Goal: Task Accomplishment & Management: Manage account settings

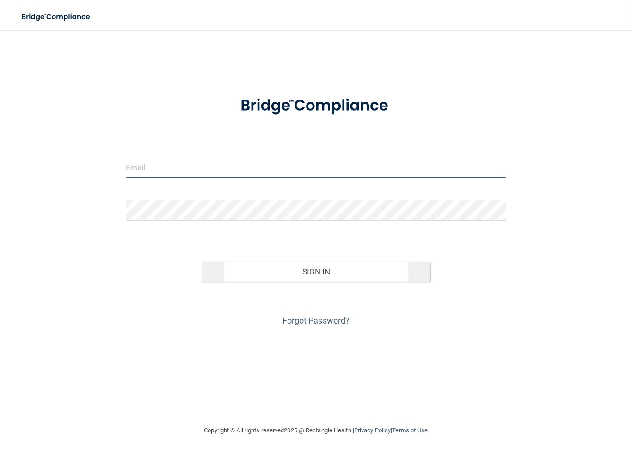
type input "[PERSON_NAME][EMAIL_ADDRESS][DOMAIN_NAME]"
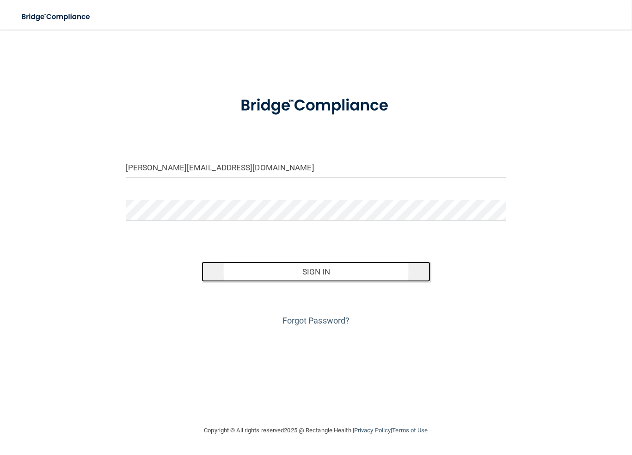
click at [318, 271] on button "Sign In" at bounding box center [316, 271] width 228 height 20
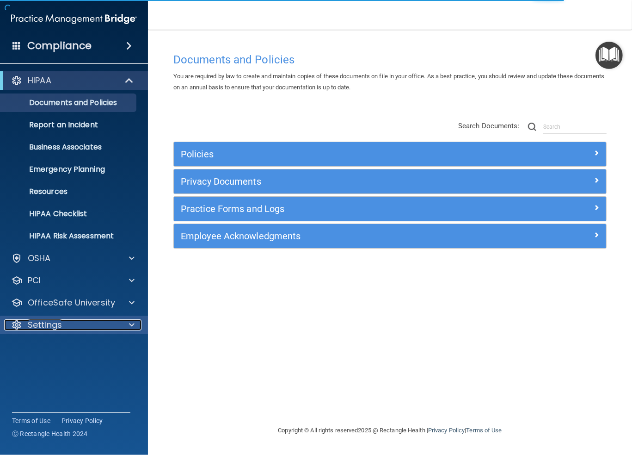
click at [44, 325] on p "Settings" at bounding box center [45, 324] width 34 height 11
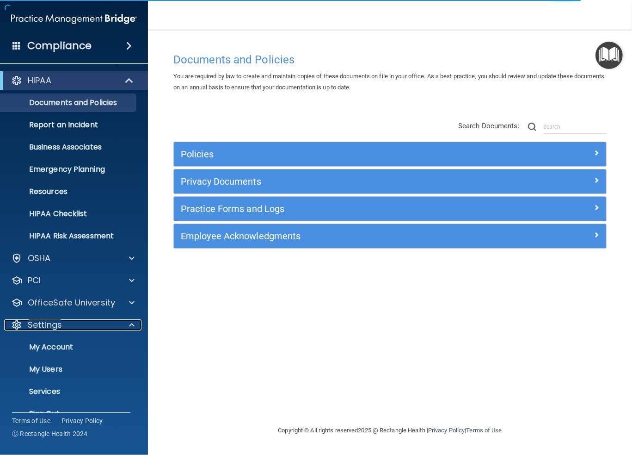
scroll to position [18, 0]
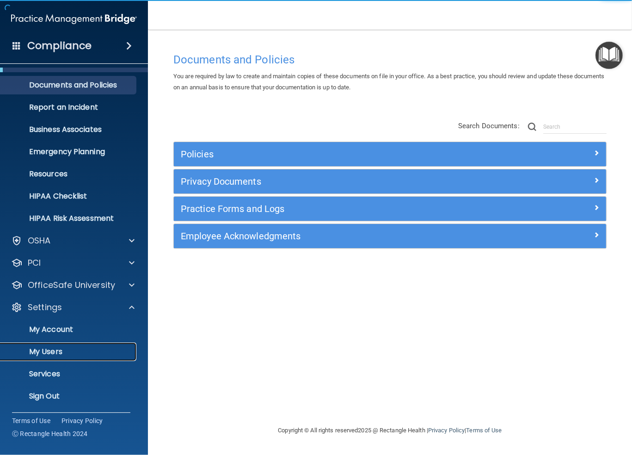
click at [41, 349] on p "My Users" at bounding box center [69, 351] width 126 height 9
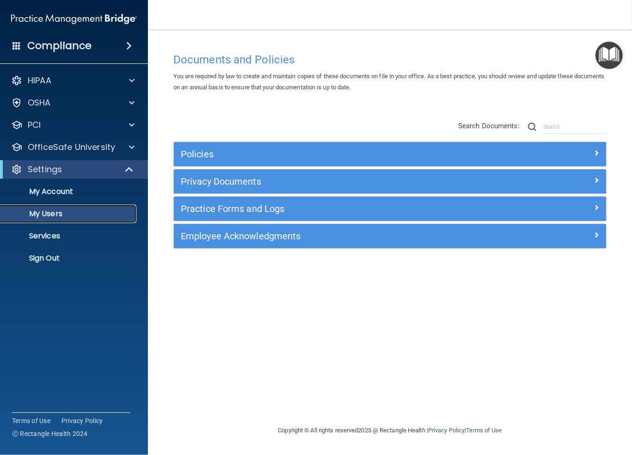
click at [50, 209] on p "My Users" at bounding box center [69, 213] width 126 height 9
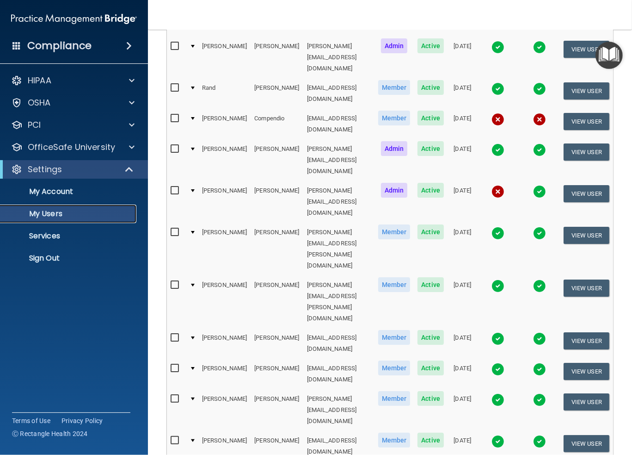
scroll to position [324, 0]
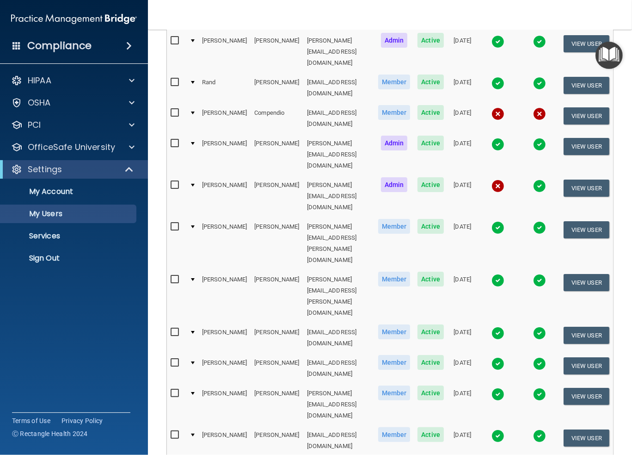
select select "44"
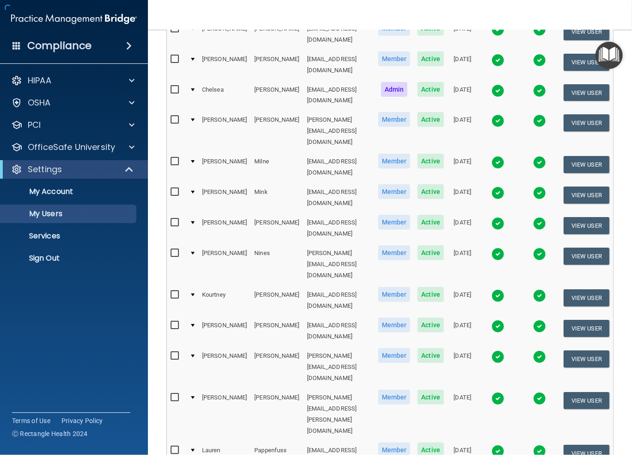
scroll to position [840, 0]
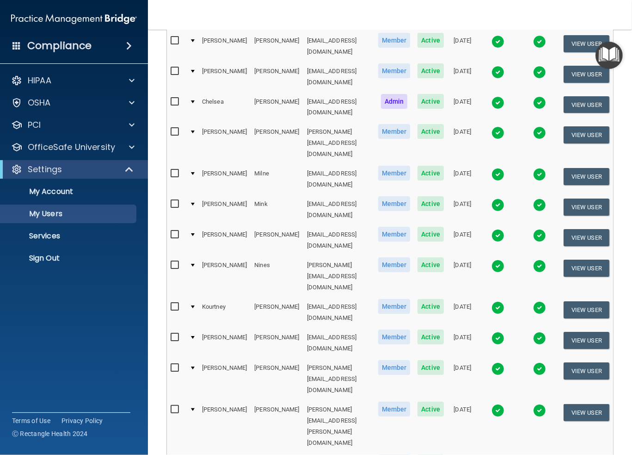
checkbox input "true"
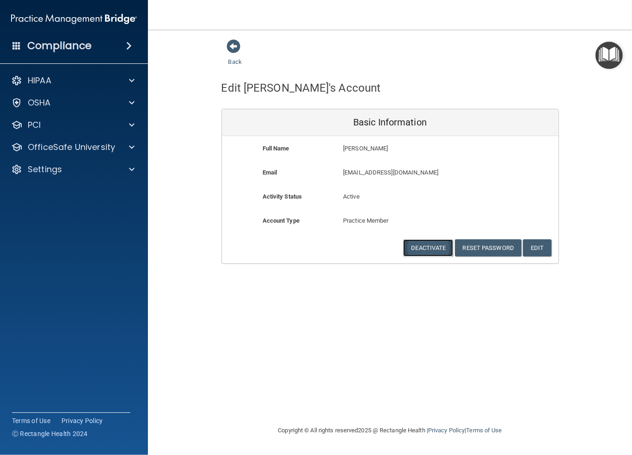
click at [424, 246] on button "Deactivate" at bounding box center [428, 247] width 50 height 17
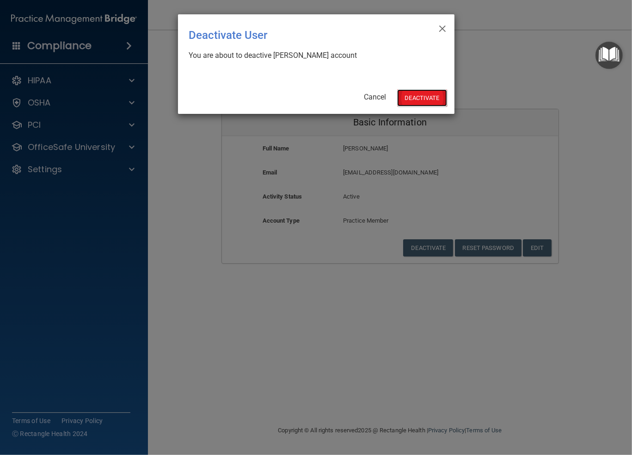
click at [414, 96] on button "Deactivate" at bounding box center [422, 97] width 50 height 17
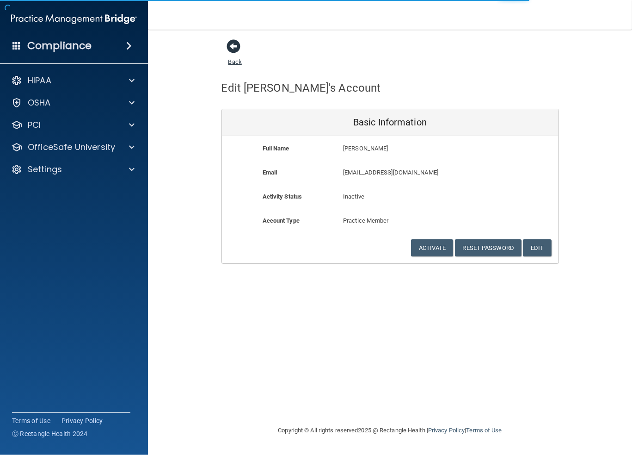
click at [233, 61] on link "Back" at bounding box center [234, 56] width 13 height 18
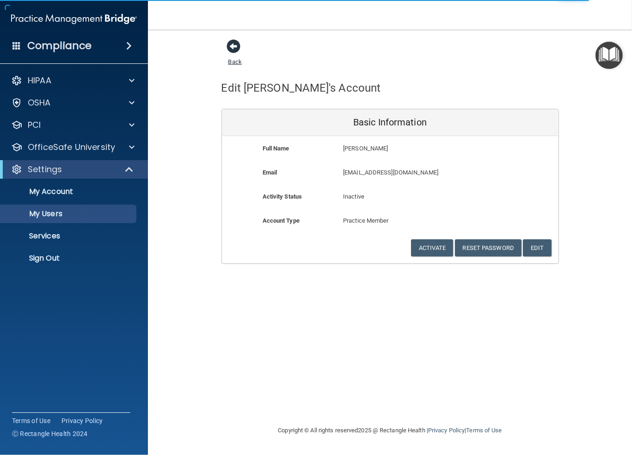
click at [231, 60] on link "Back" at bounding box center [234, 56] width 13 height 18
click at [234, 45] on span at bounding box center [234, 46] width 14 height 14
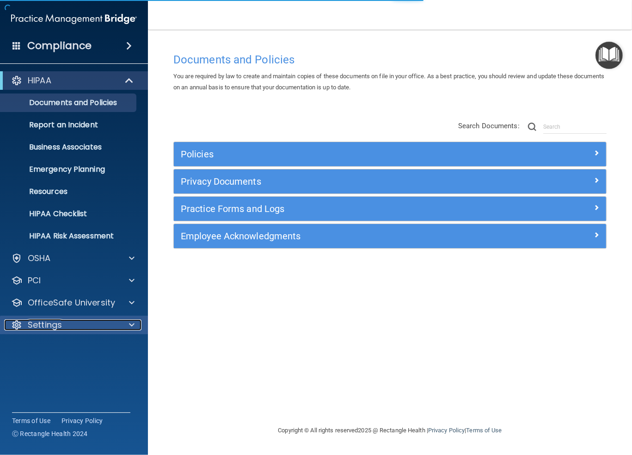
click at [46, 329] on p "Settings" at bounding box center [45, 324] width 34 height 11
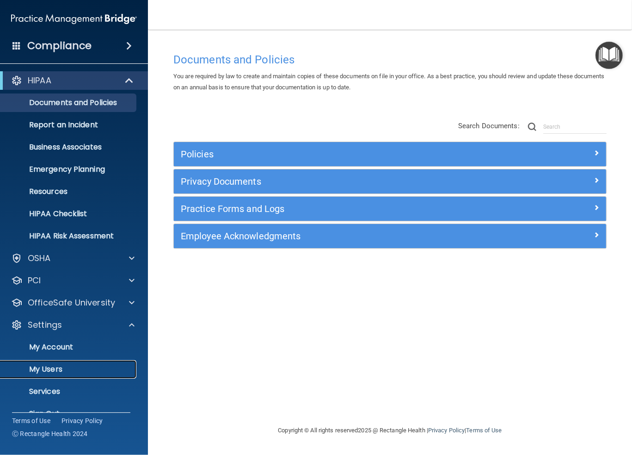
click at [46, 371] on p "My Users" at bounding box center [69, 368] width 126 height 9
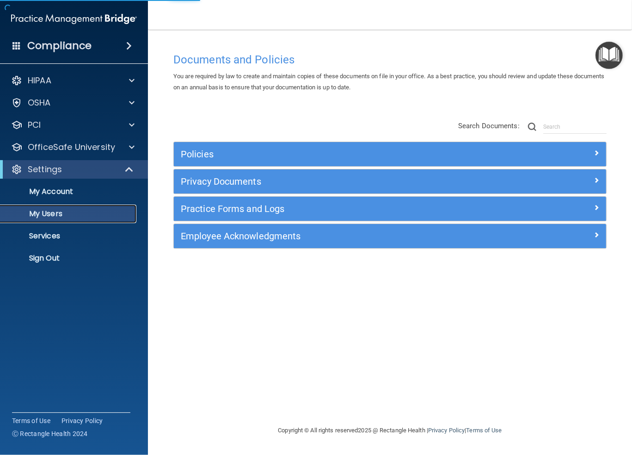
select select "20"
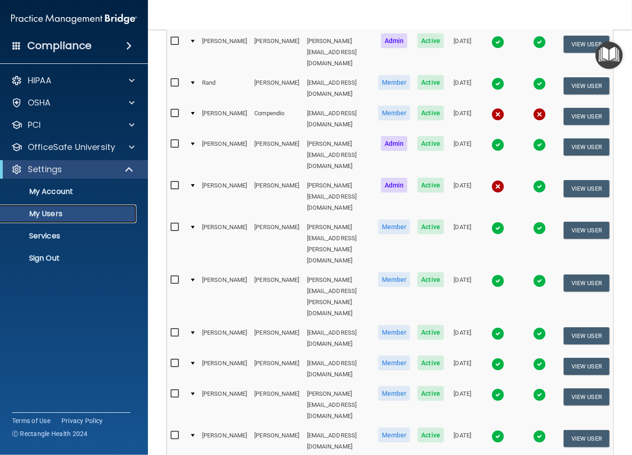
scroll to position [324, 0]
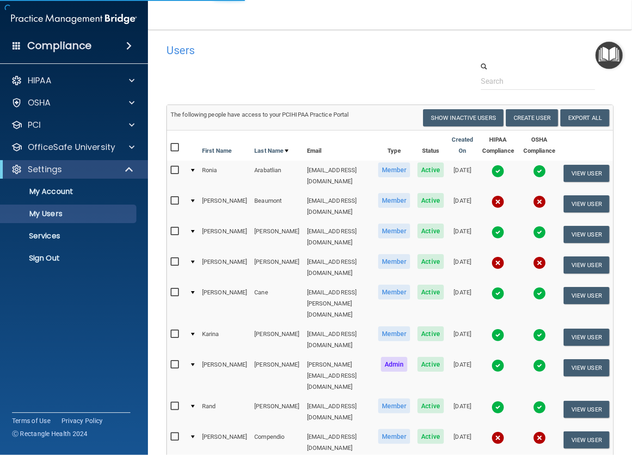
select select "20"
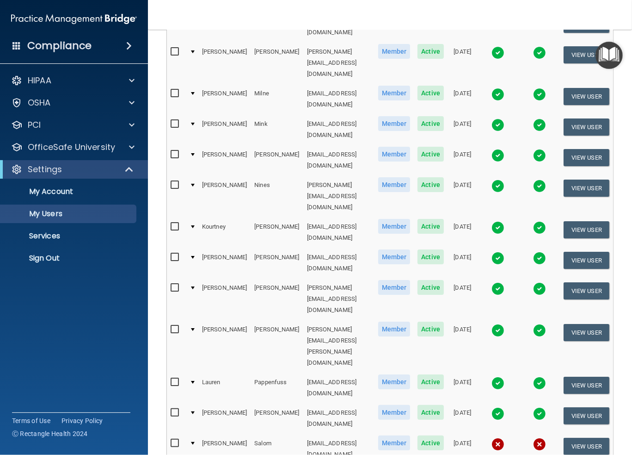
scroll to position [277, 0]
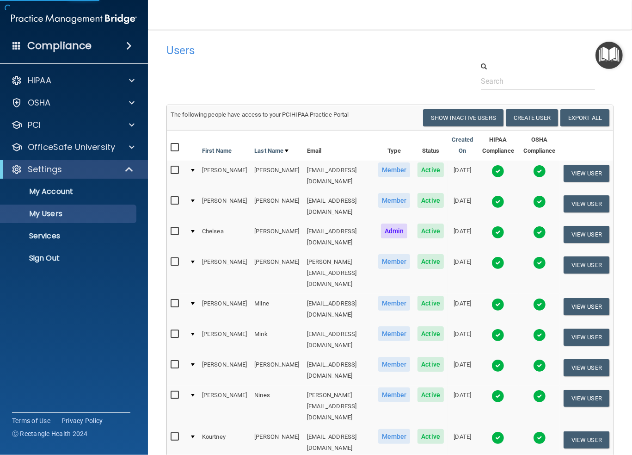
select select "20"
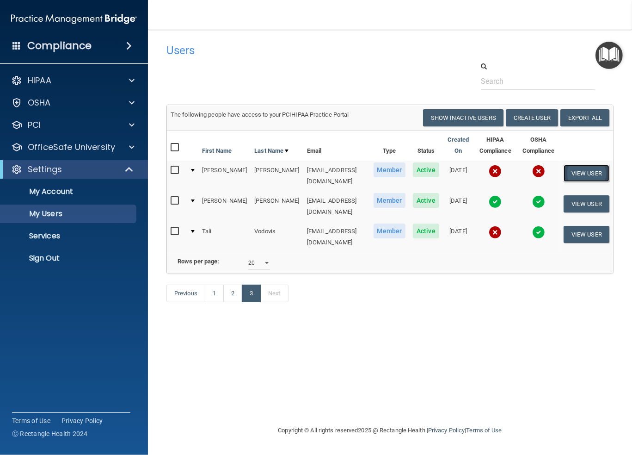
click at [590, 168] on button "View User" at bounding box center [587, 173] width 46 height 17
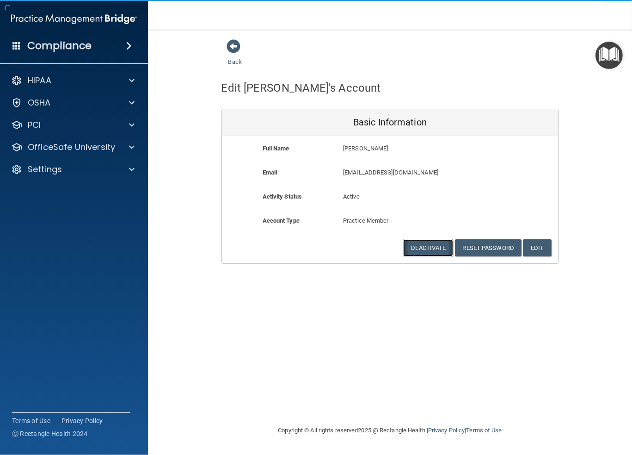
click at [424, 248] on button "Deactivate" at bounding box center [428, 247] width 50 height 17
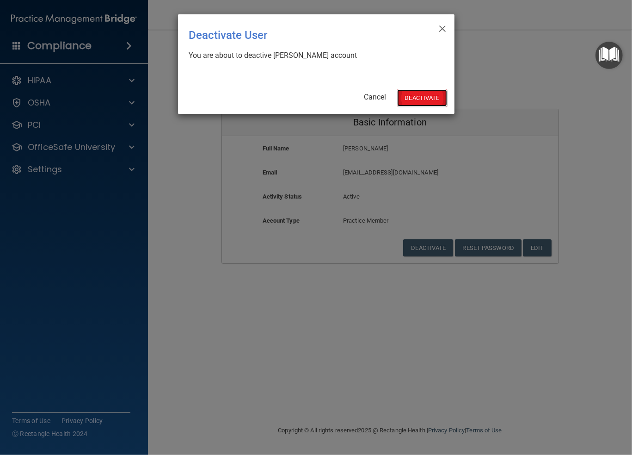
click at [416, 95] on button "Deactivate" at bounding box center [422, 97] width 50 height 17
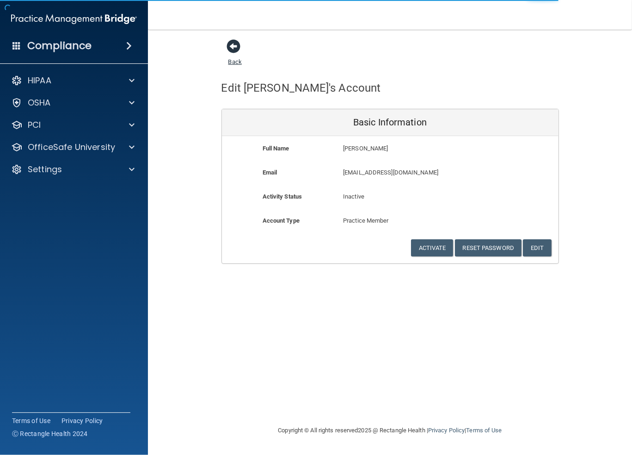
click at [234, 43] on span at bounding box center [234, 46] width 14 height 14
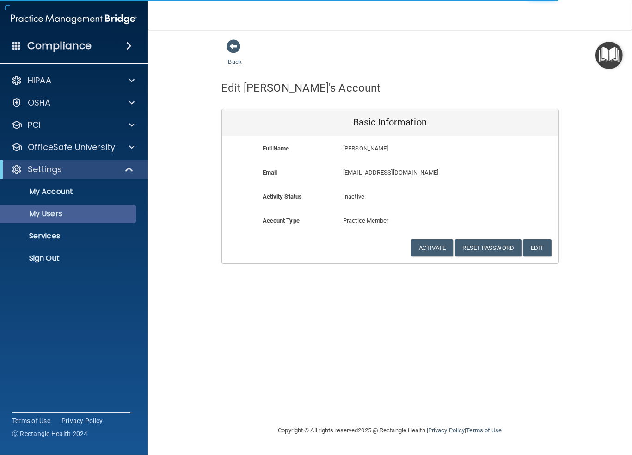
select select "20"
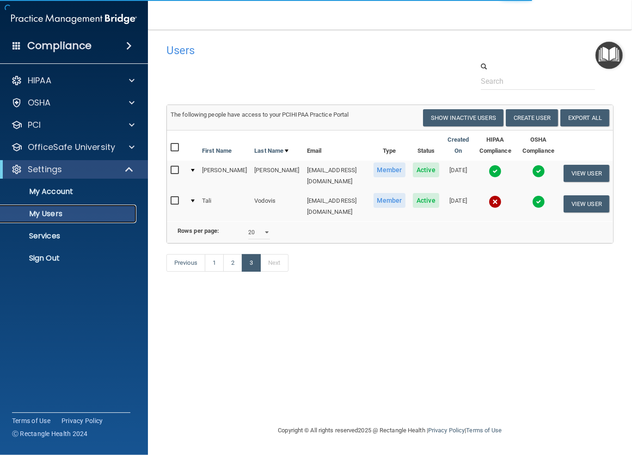
click at [40, 209] on p "My Users" at bounding box center [69, 213] width 126 height 9
click at [489, 195] on img at bounding box center [495, 201] width 13 height 13
select select "20"
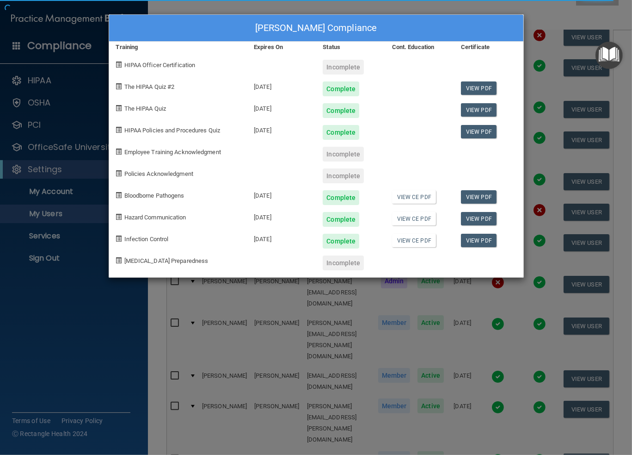
scroll to position [231, 0]
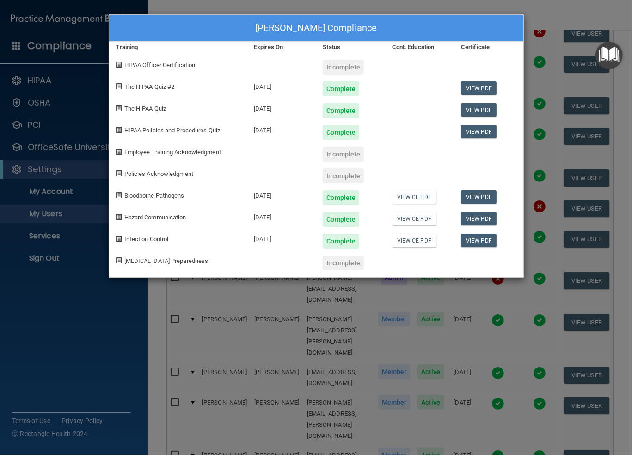
click at [549, 12] on div "Tali Vodovis's Compliance Training Expires On Status Cont. Education Certificat…" at bounding box center [316, 227] width 632 height 455
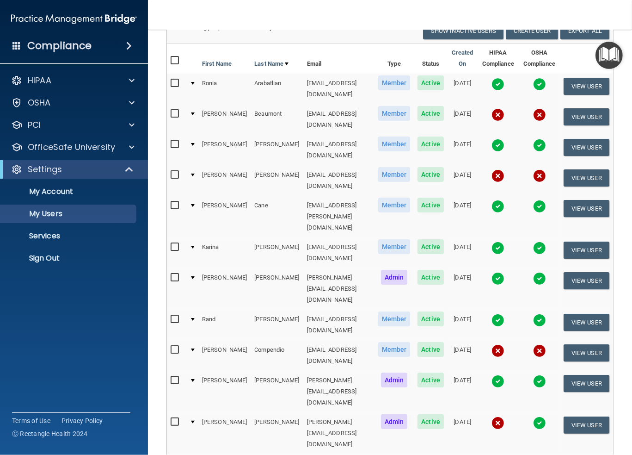
scroll to position [185, 0]
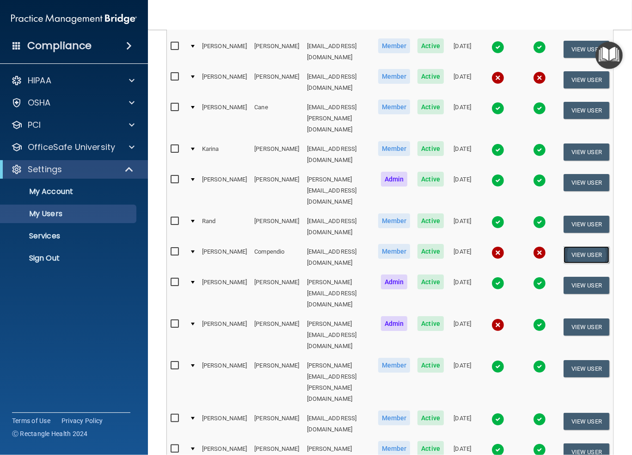
click at [585, 246] on button "View User" at bounding box center [587, 254] width 46 height 17
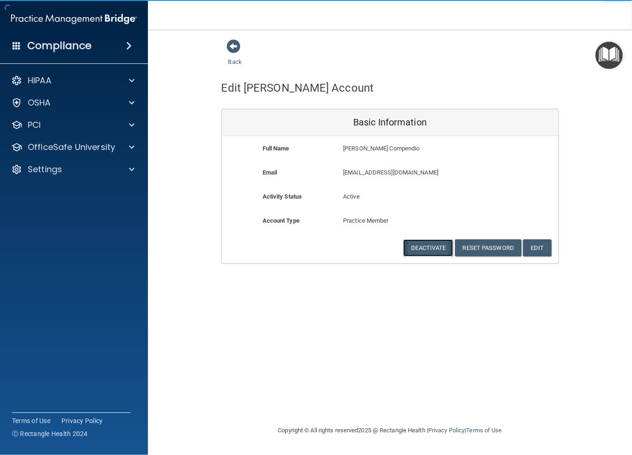
click at [423, 244] on button "Deactivate" at bounding box center [428, 247] width 50 height 17
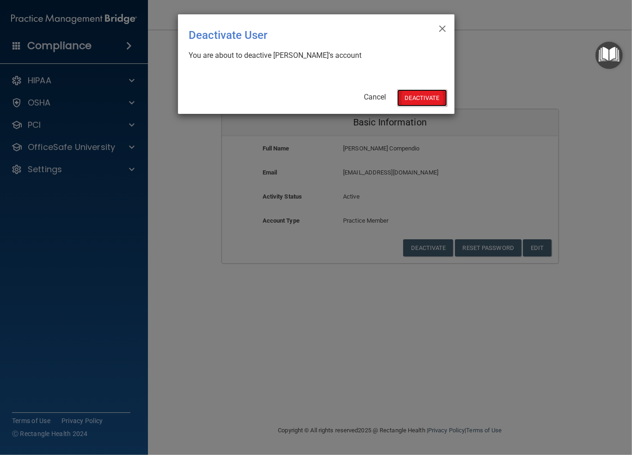
click at [418, 95] on button "Deactivate" at bounding box center [422, 97] width 50 height 17
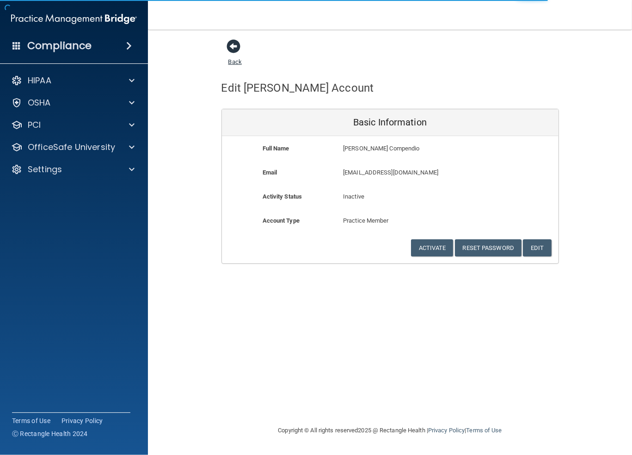
click at [234, 44] on span at bounding box center [234, 46] width 14 height 14
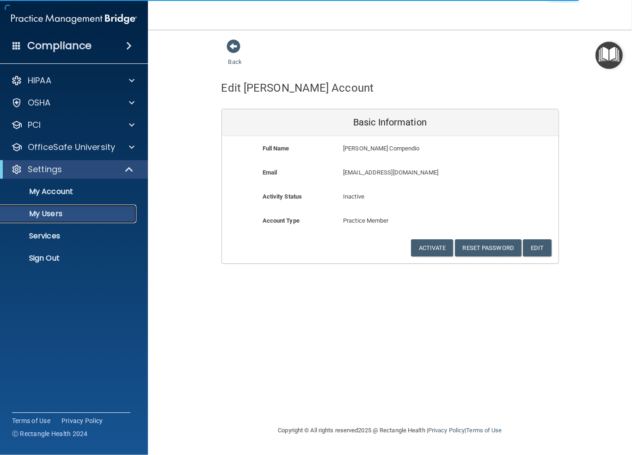
click at [49, 212] on p "My Users" at bounding box center [69, 213] width 126 height 9
select select "20"
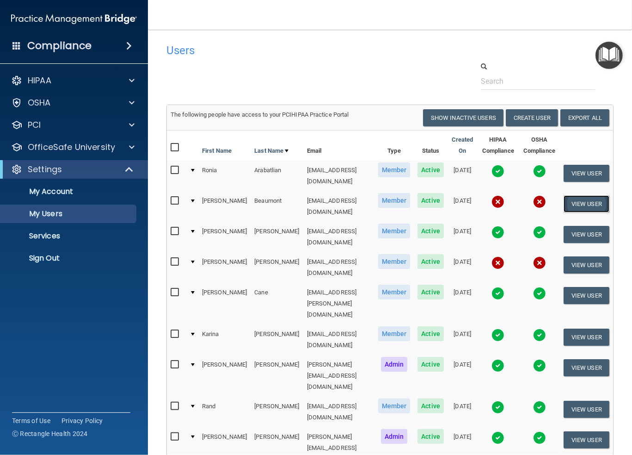
click at [591, 197] on button "View User" at bounding box center [587, 203] width 46 height 17
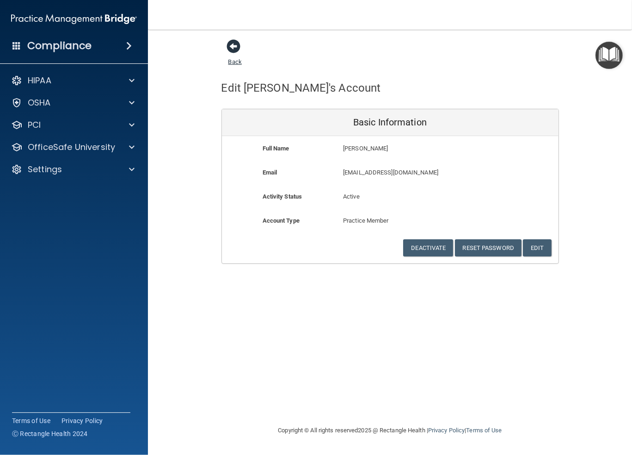
click at [234, 44] on span at bounding box center [234, 46] width 14 height 14
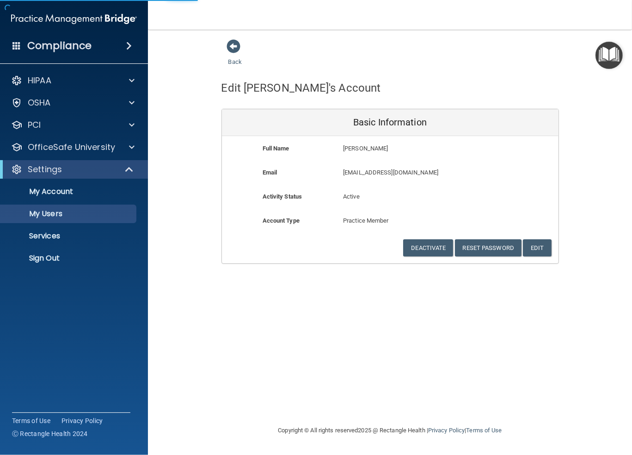
select select "20"
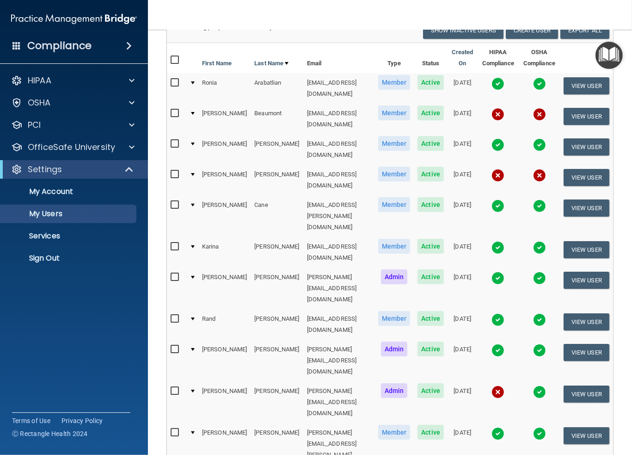
scroll to position [92, 0]
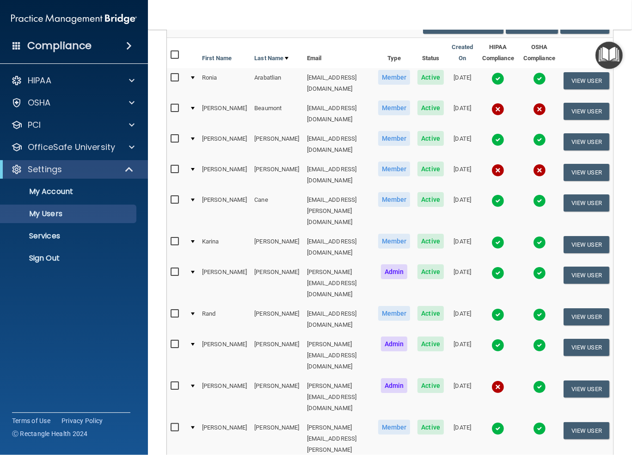
click at [186, 160] on td at bounding box center [192, 175] width 12 height 31
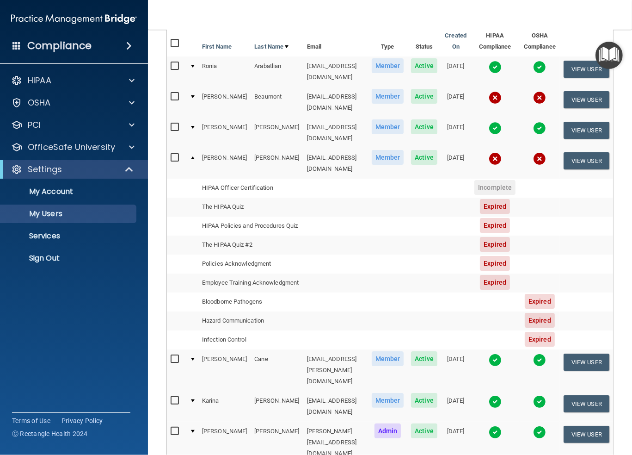
scroll to position [46, 0]
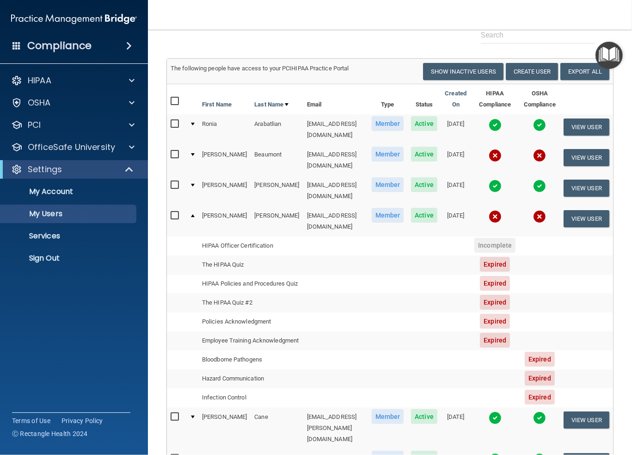
click at [191, 214] on div at bounding box center [193, 215] width 4 height 3
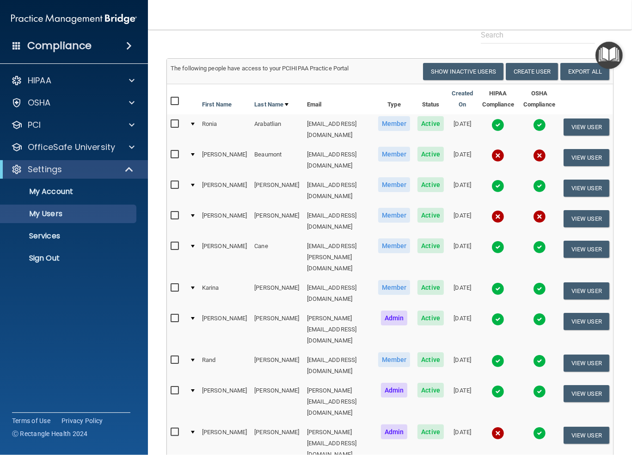
click at [191, 431] on div at bounding box center [193, 432] width 4 height 3
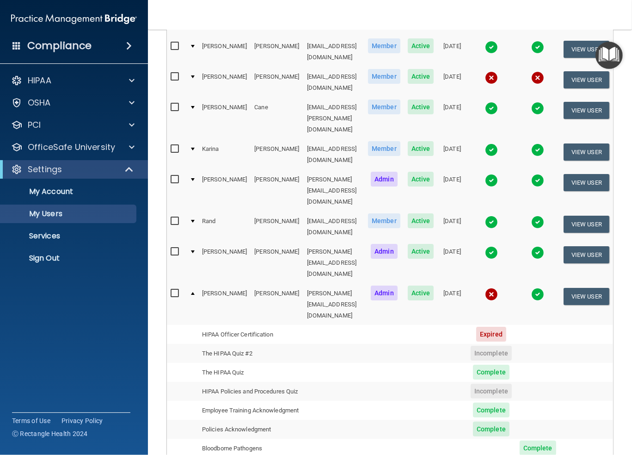
scroll to position [231, 0]
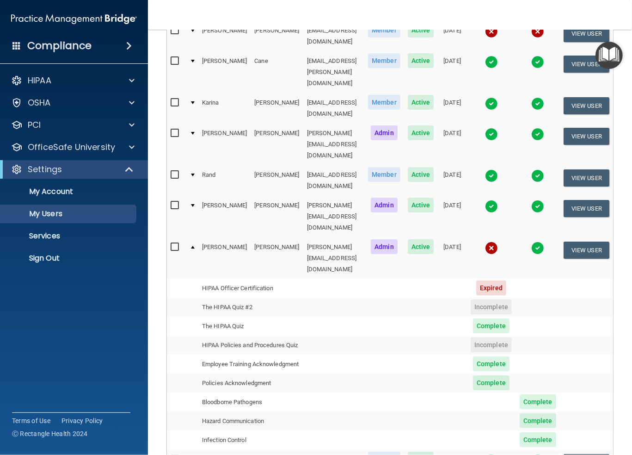
click at [191, 173] on div at bounding box center [193, 174] width 4 height 3
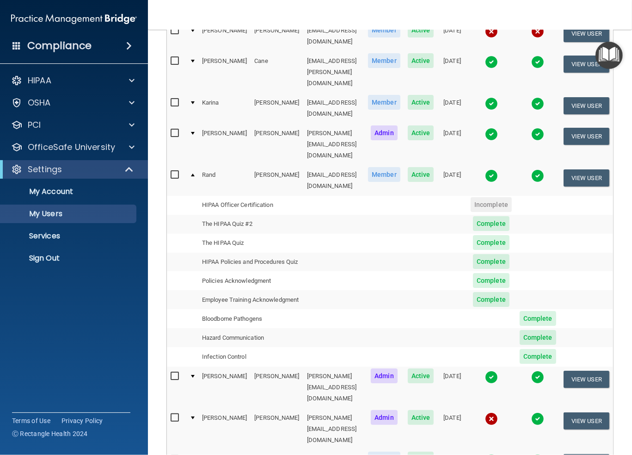
click at [191, 173] on div at bounding box center [193, 174] width 4 height 3
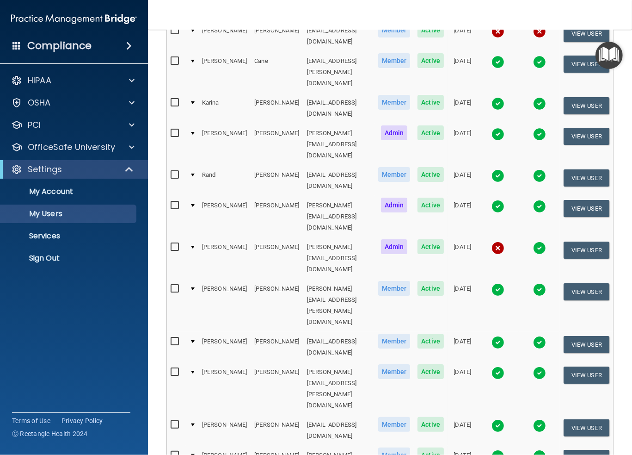
click at [191, 246] on div at bounding box center [193, 247] width 4 height 3
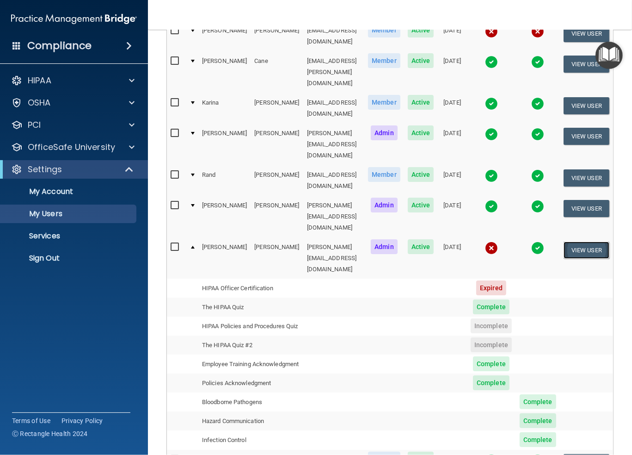
click at [596, 241] on button "View User" at bounding box center [587, 249] width 46 height 17
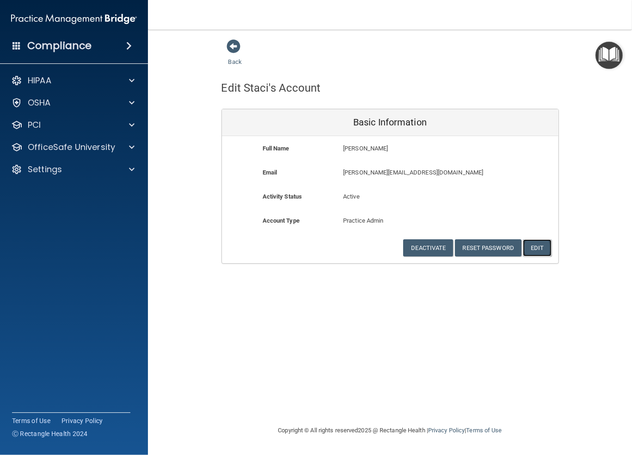
click at [536, 247] on button "Edit" at bounding box center [537, 247] width 28 height 17
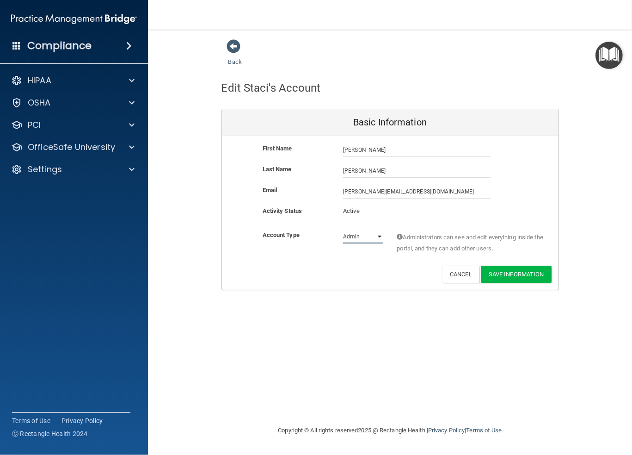
click at [379, 235] on select "Admin Member" at bounding box center [363, 236] width 40 height 14
select select "practice_member"
click at [343, 229] on select "Admin Member" at bounding box center [363, 236] width 40 height 14
click at [513, 271] on button "Save Information" at bounding box center [516, 273] width 71 height 17
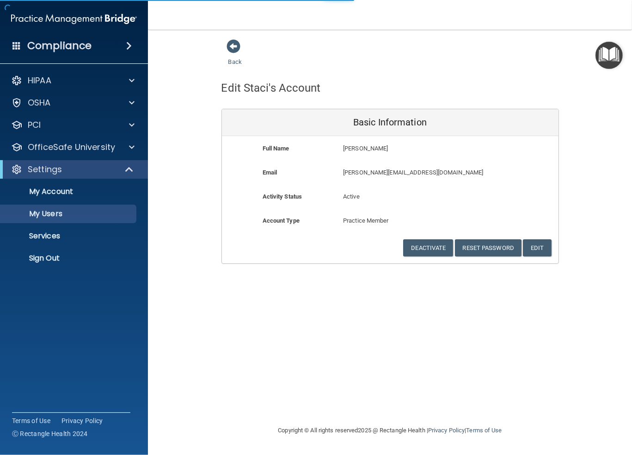
click at [338, 287] on div "Back Edit Staci's Account Basic Information Full Name Staci Connolly Staci Last…" at bounding box center [389, 227] width 447 height 376
select select "20"
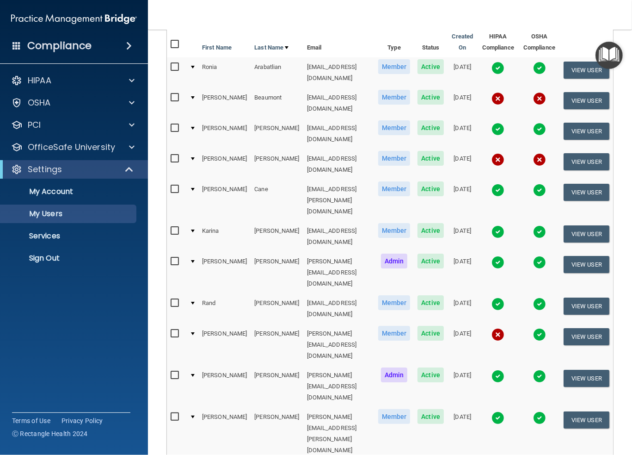
scroll to position [185, 0]
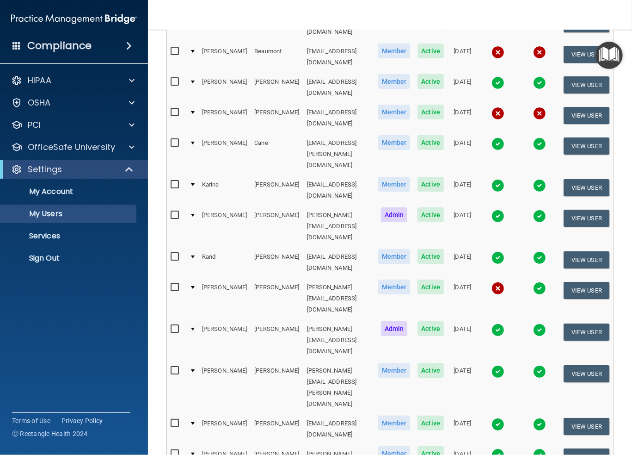
click at [191, 286] on div at bounding box center [193, 287] width 4 height 3
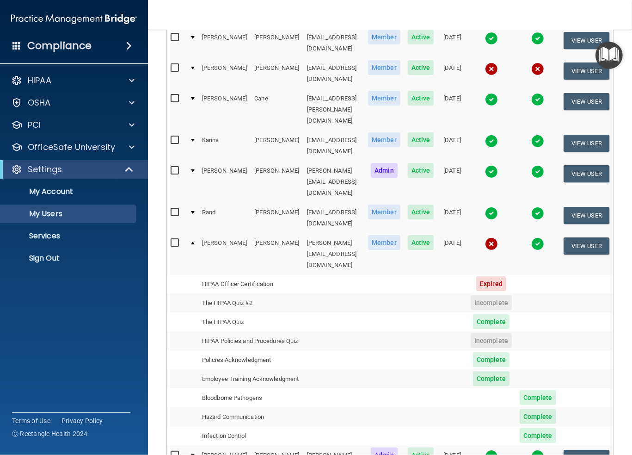
scroll to position [231, 0]
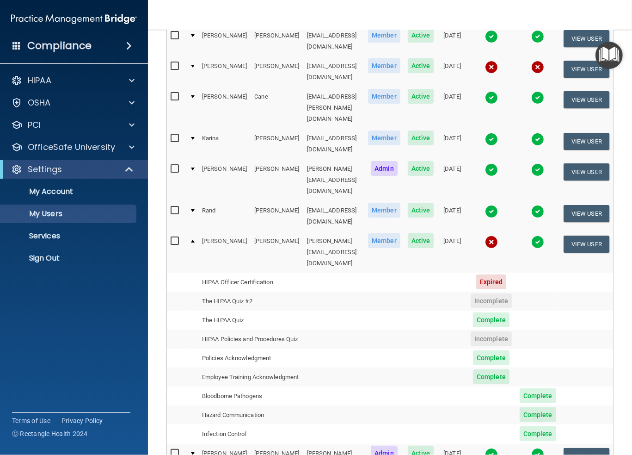
click at [191, 240] on div at bounding box center [193, 241] width 4 height 3
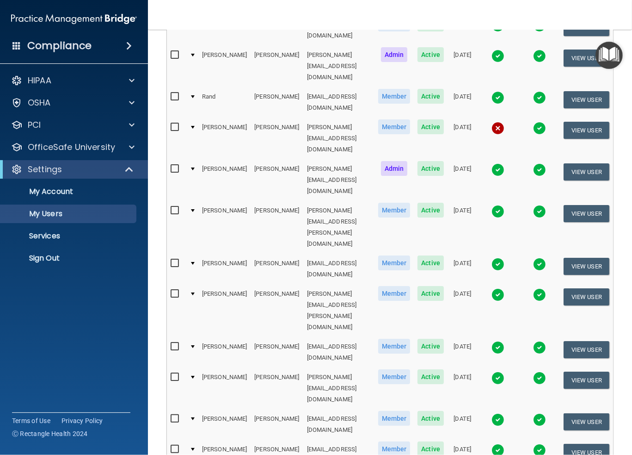
scroll to position [359, 0]
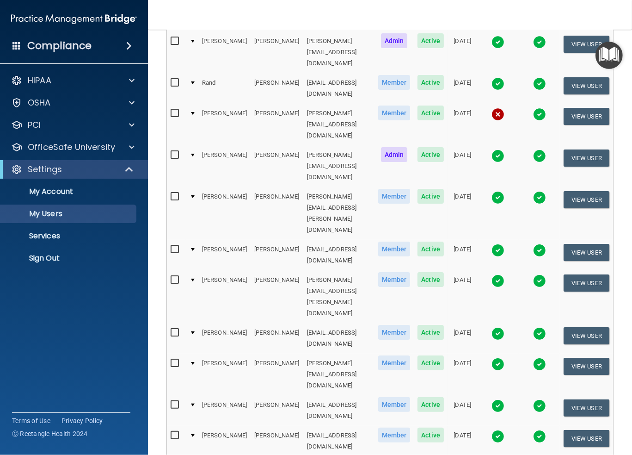
select select "20"
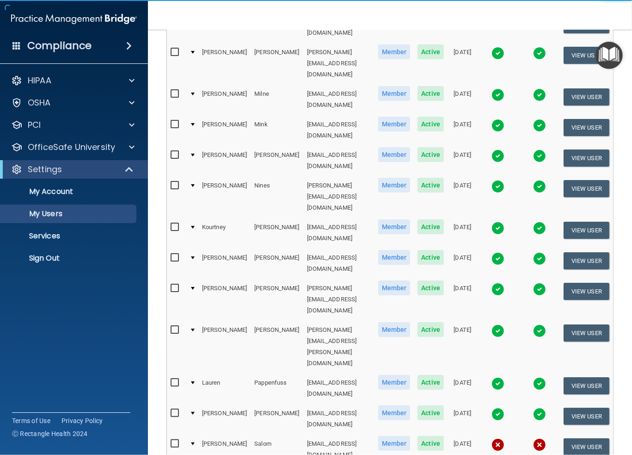
scroll to position [185, 0]
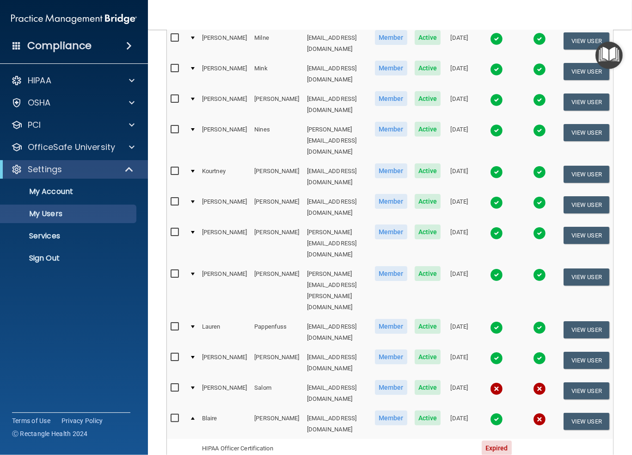
scroll to position [231, 0]
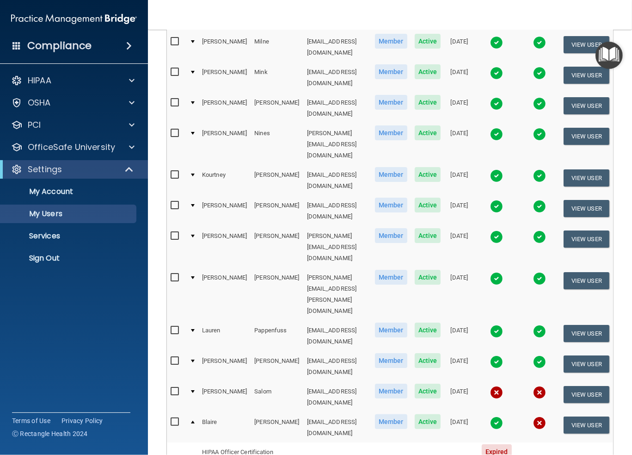
click at [191, 420] on div at bounding box center [193, 421] width 4 height 3
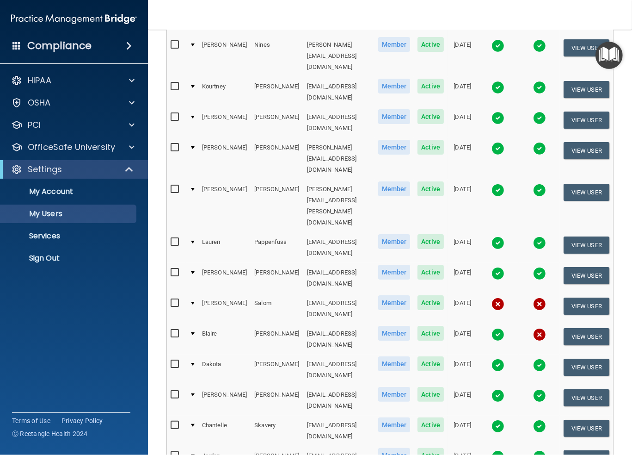
scroll to position [329, 0]
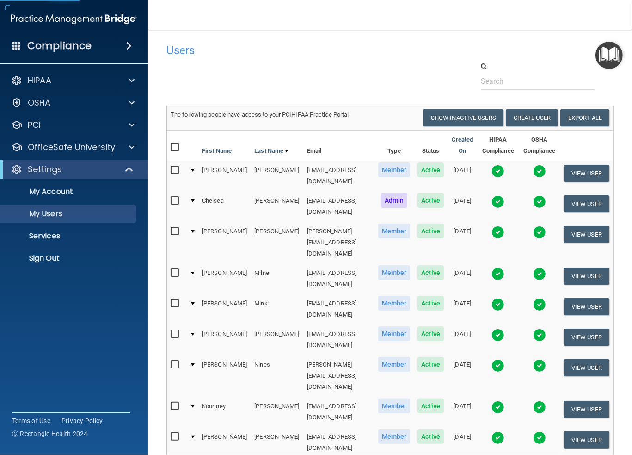
select select "20"
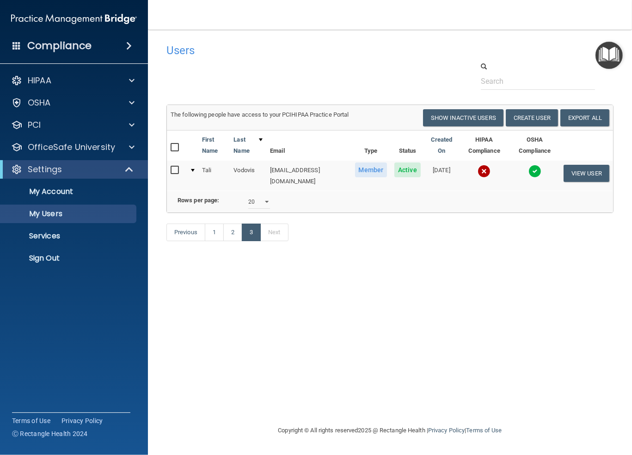
click at [192, 169] on div at bounding box center [193, 170] width 4 height 3
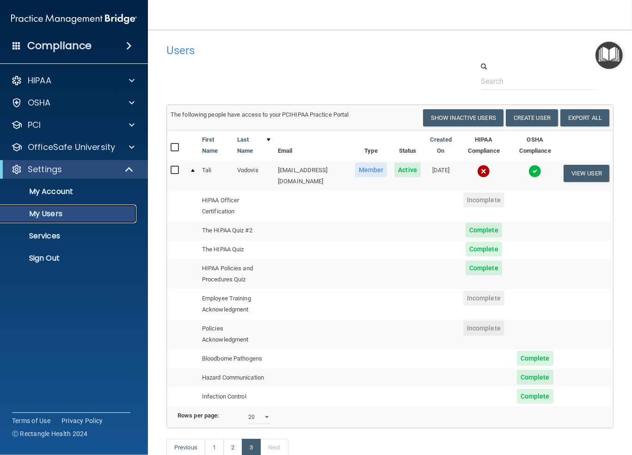
click at [49, 216] on p "My Users" at bounding box center [69, 213] width 126 height 9
select select "20"
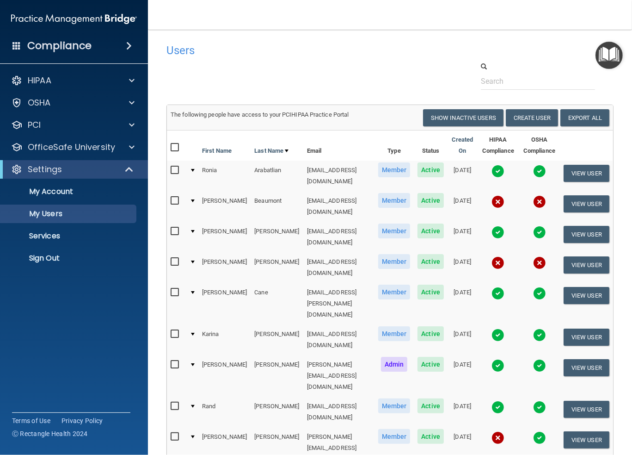
click at [191, 199] on div at bounding box center [193, 200] width 4 height 3
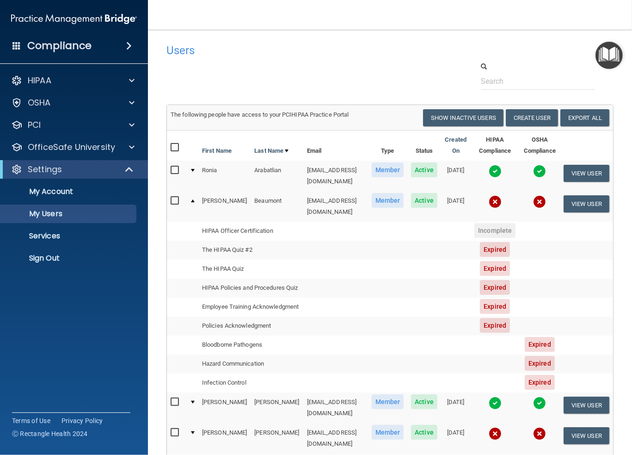
click at [191, 199] on div at bounding box center [193, 200] width 4 height 3
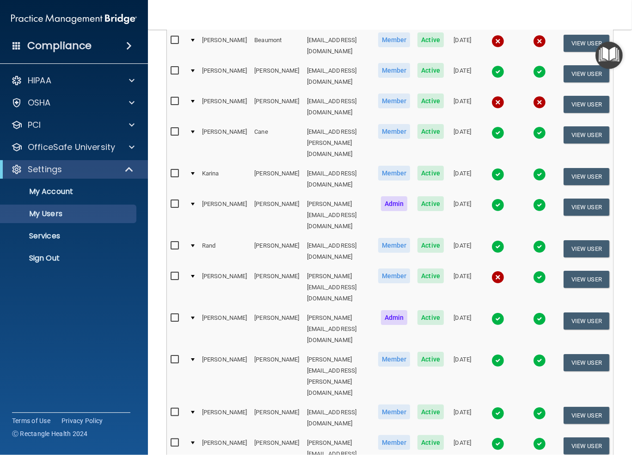
scroll to position [277, 0]
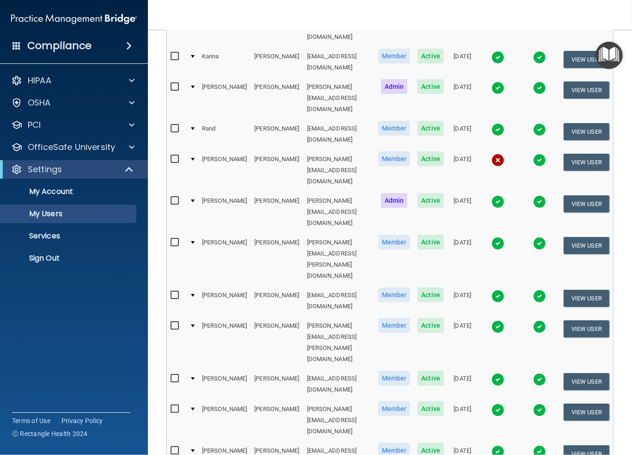
select select "20"
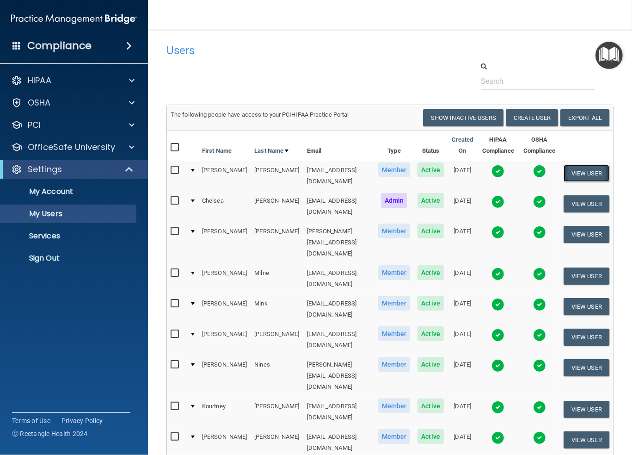
click at [586, 170] on button "View User" at bounding box center [587, 173] width 46 height 17
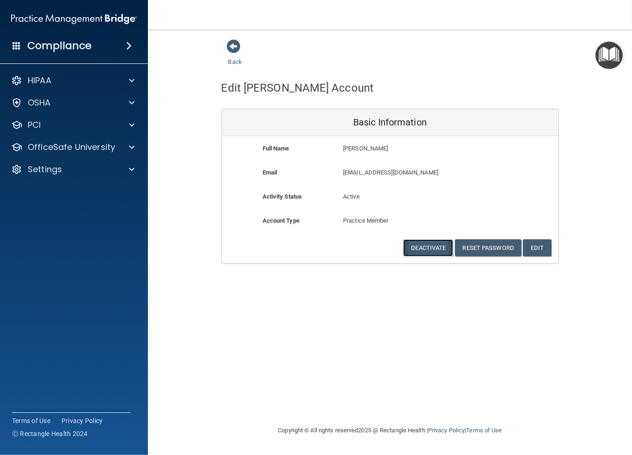
click at [420, 246] on button "Deactivate" at bounding box center [428, 247] width 50 height 17
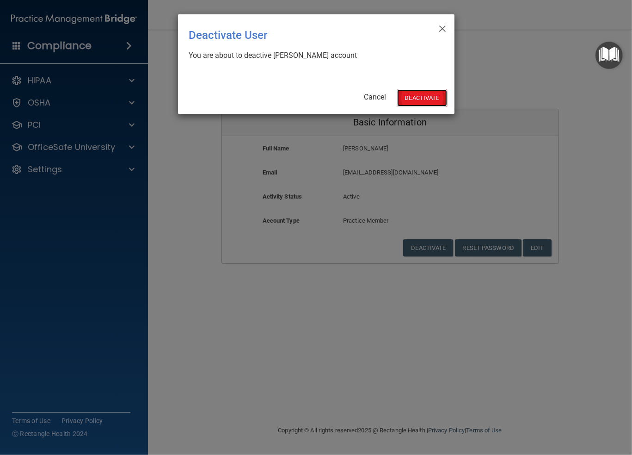
click at [419, 98] on button "Deactivate" at bounding box center [422, 97] width 50 height 17
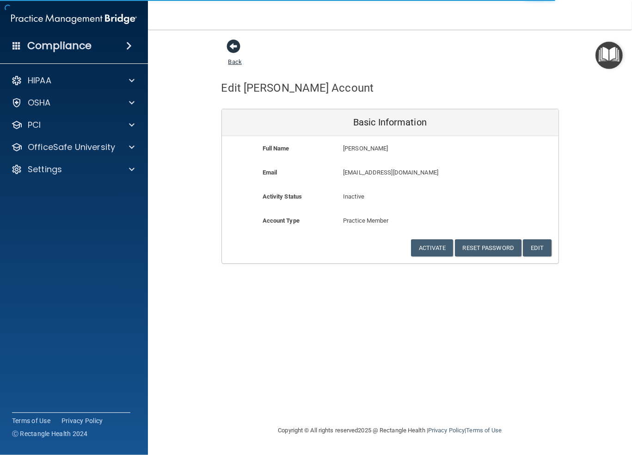
click at [234, 44] on span at bounding box center [234, 46] width 14 height 14
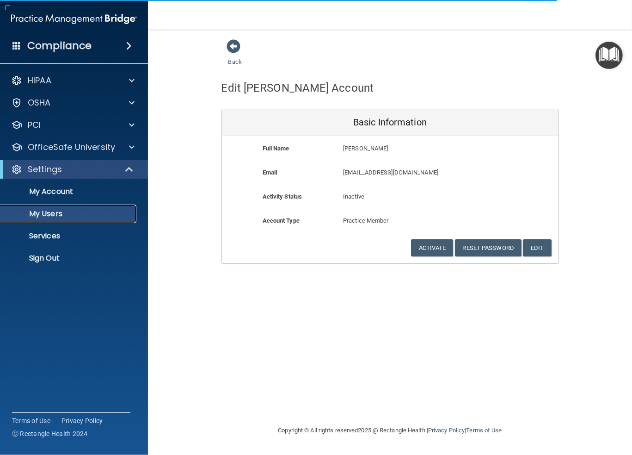
click at [50, 212] on p "My Users" at bounding box center [69, 213] width 126 height 9
select select "20"
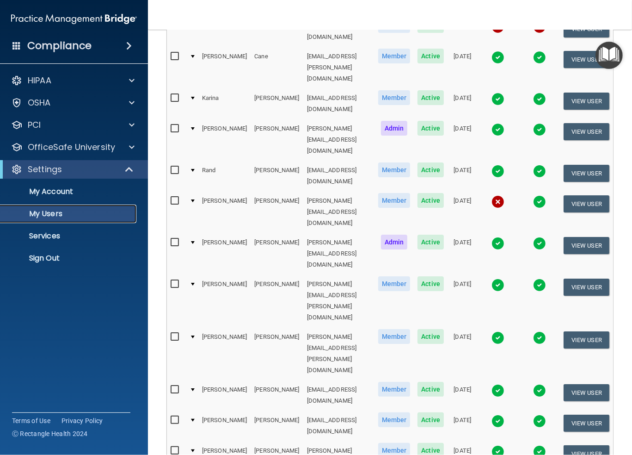
scroll to position [277, 0]
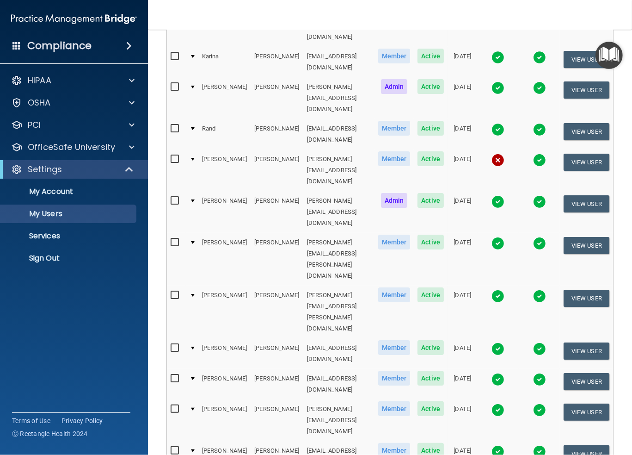
select select "20"
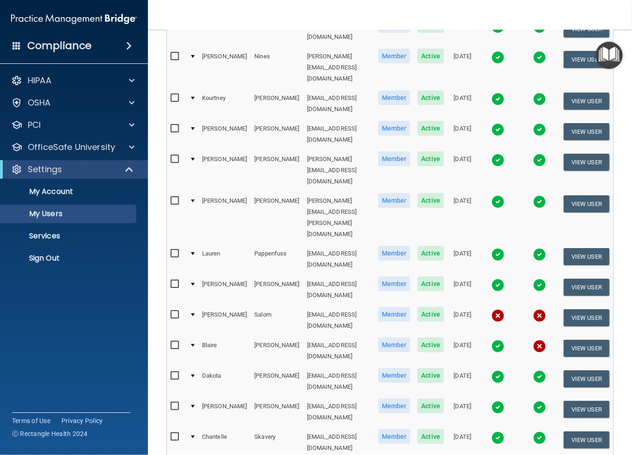
scroll to position [231, 0]
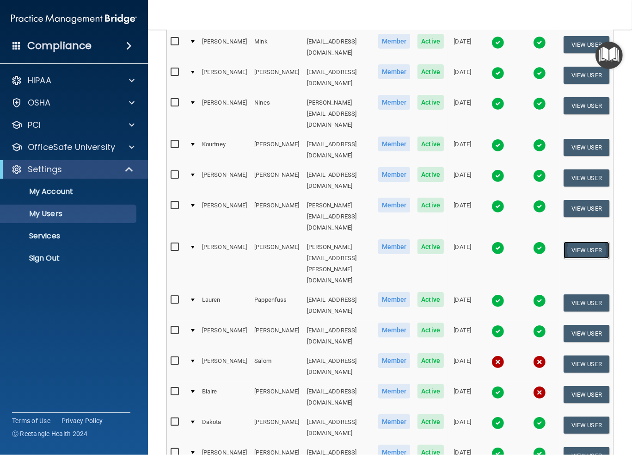
click at [591, 241] on button "View User" at bounding box center [587, 249] width 46 height 17
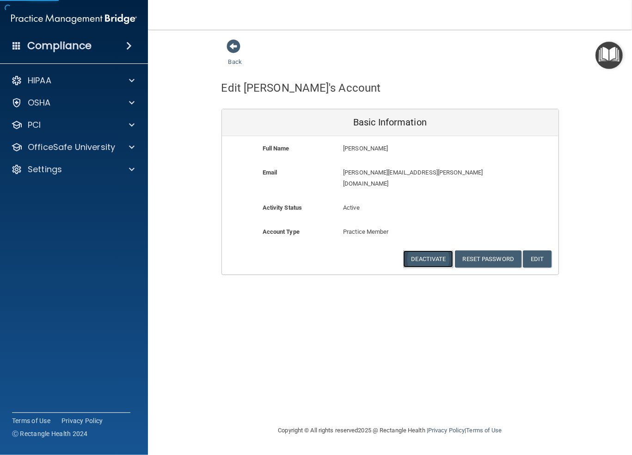
click at [423, 250] on button "Deactivate" at bounding box center [428, 258] width 50 height 17
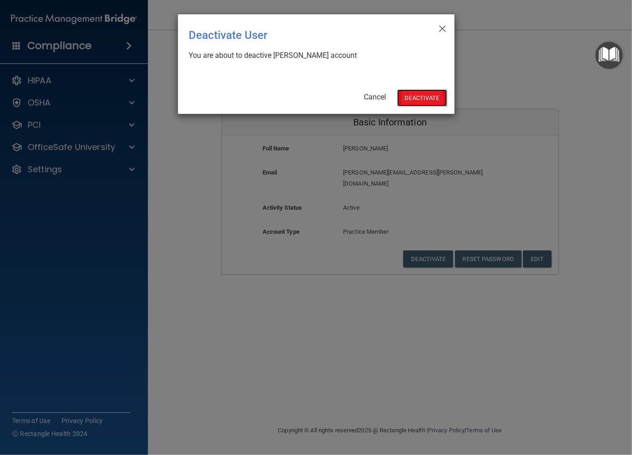
click at [416, 97] on button "Deactivate" at bounding box center [422, 97] width 50 height 17
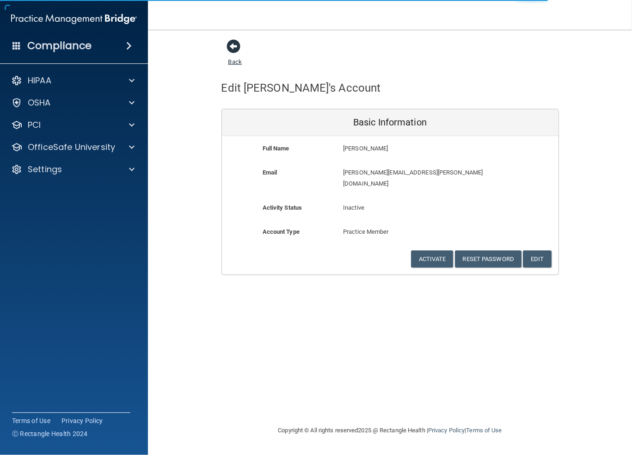
click at [234, 42] on span at bounding box center [234, 46] width 14 height 14
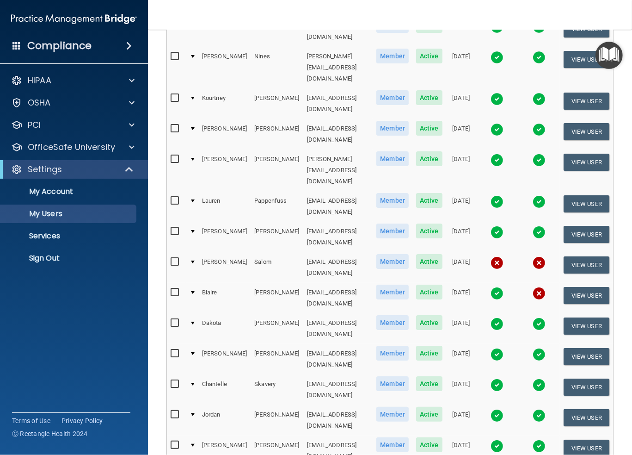
scroll to position [303, 0]
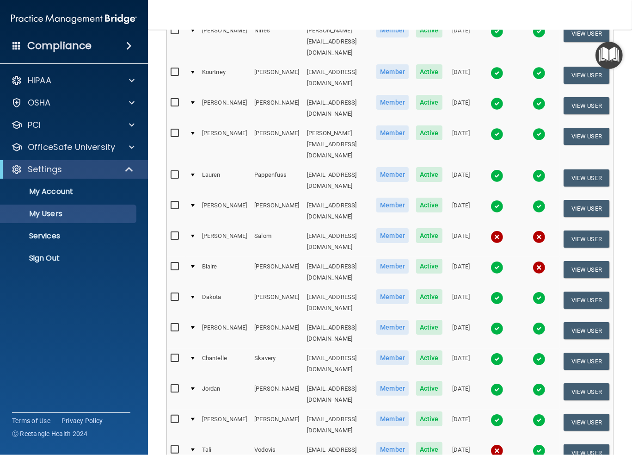
select select "39"
